Goal: Find specific page/section: Find specific page/section

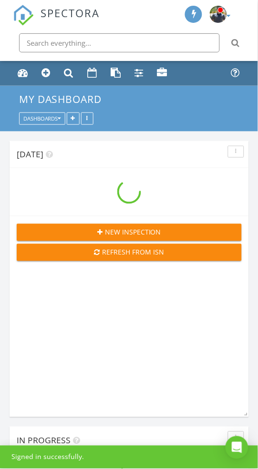
scroll to position [1059, 258]
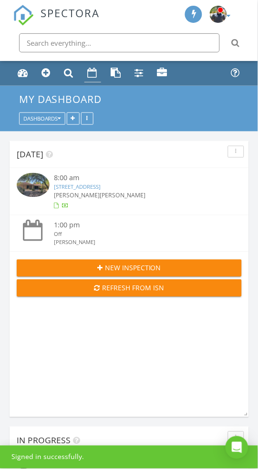
click at [99, 72] on link "Calendar" at bounding box center [92, 73] width 17 height 18
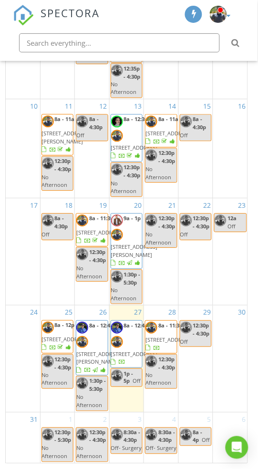
scroll to position [176, 0]
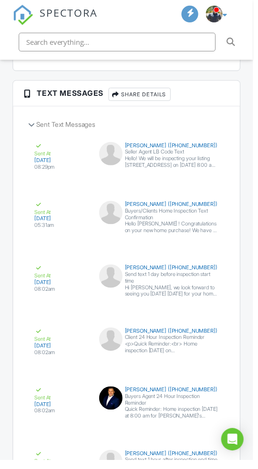
scroll to position [3475, 0]
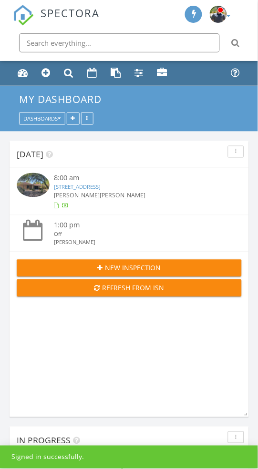
scroll to position [1059, 258]
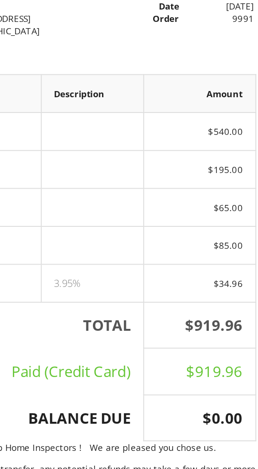
click at [226, 327] on p "** Please be aware; if you paid us with a bank transfer, any potential refunds …" at bounding box center [129, 333] width 246 height 13
